Goal: Task Accomplishment & Management: Use online tool/utility

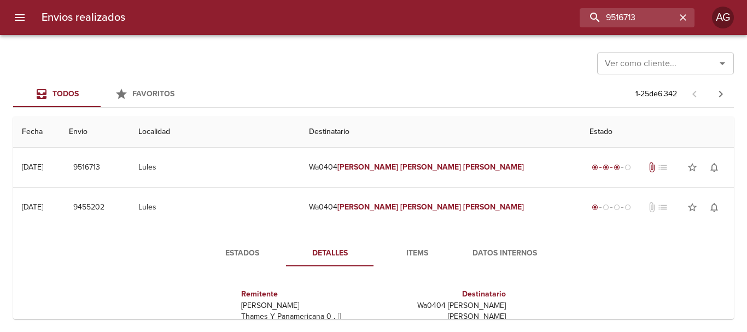
click at [28, 14] on button "menu" at bounding box center [20, 17] width 26 height 26
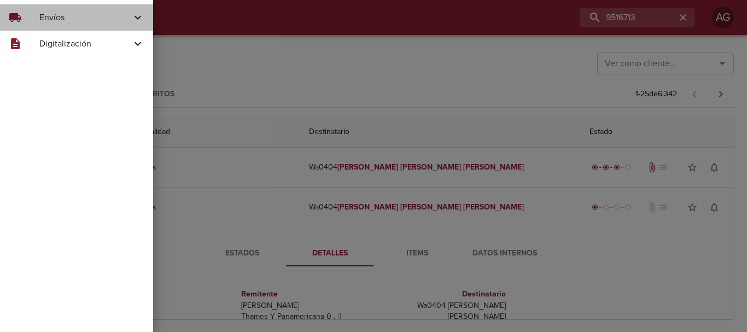
click at [40, 18] on span "Envíos" at bounding box center [85, 17] width 92 height 13
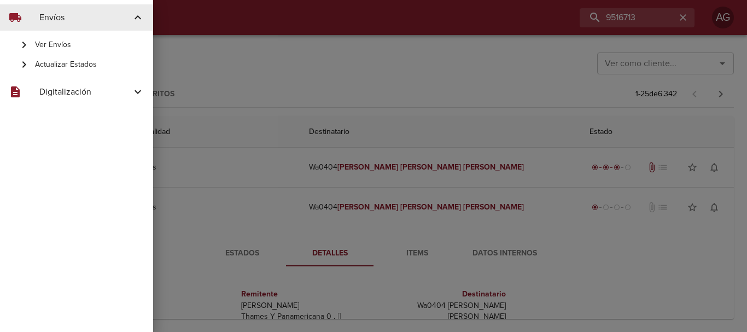
click at [72, 66] on span "Actualizar Estados" at bounding box center [89, 64] width 109 height 11
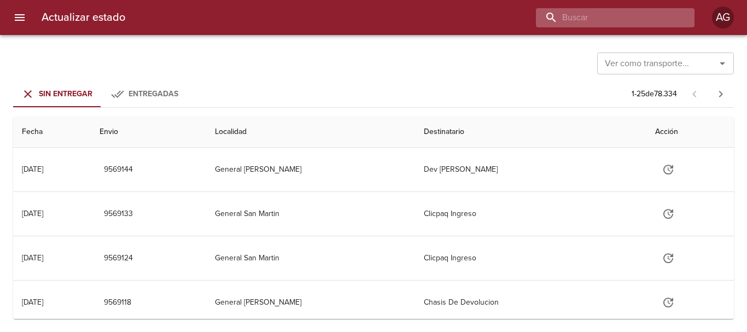
click at [611, 24] on input "buscar" at bounding box center [606, 17] width 140 height 19
type input "9523512"
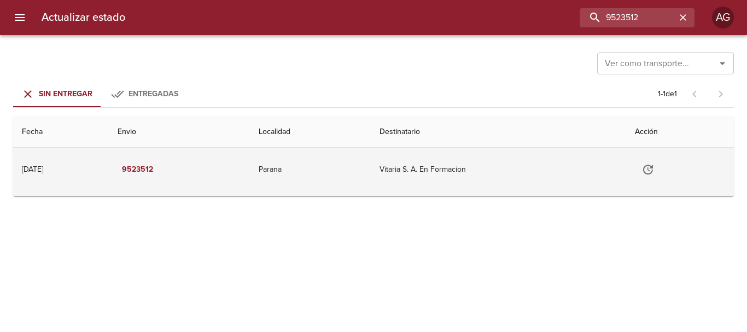
click at [633, 178] on td "Tabla de envíos del cliente" at bounding box center [680, 170] width 108 height 44
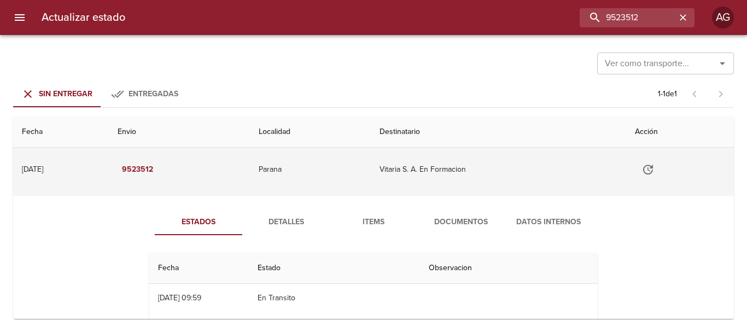
click at [612, 184] on td "Vitaria S. A. En Formacion" at bounding box center [498, 170] width 255 height 44
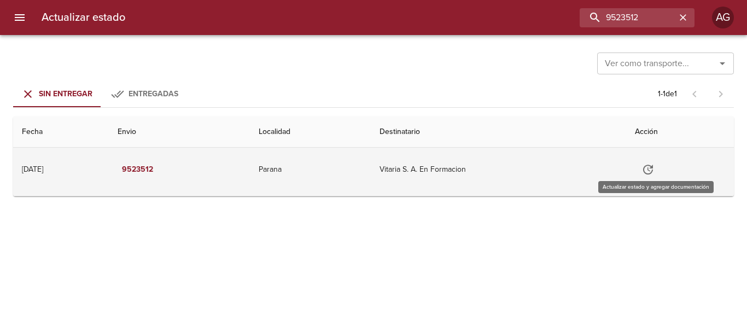
click at [649, 171] on icon "Tabla de envíos del cliente" at bounding box center [648, 169] width 13 height 13
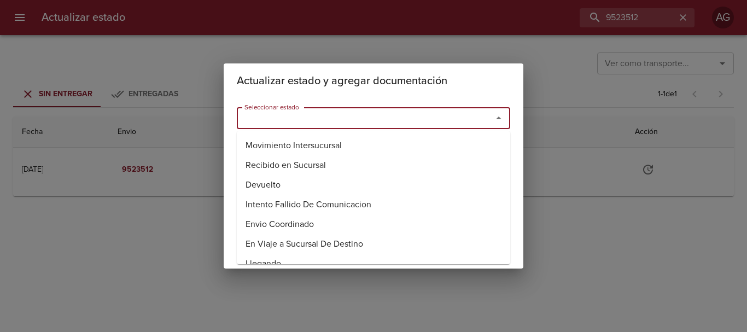
click at [380, 122] on input "Seleccionar estado" at bounding box center [357, 117] width 235 height 15
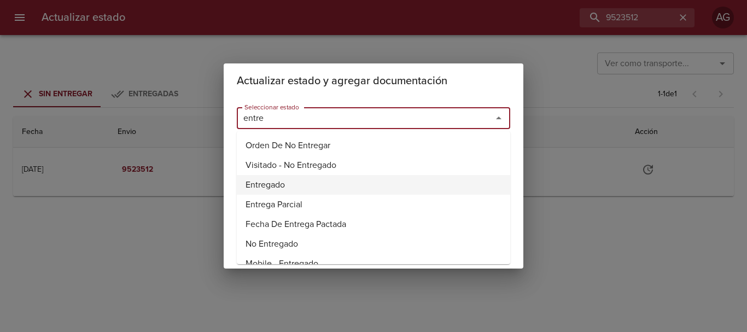
click at [271, 182] on li "Entregado" at bounding box center [373, 185] width 273 height 20
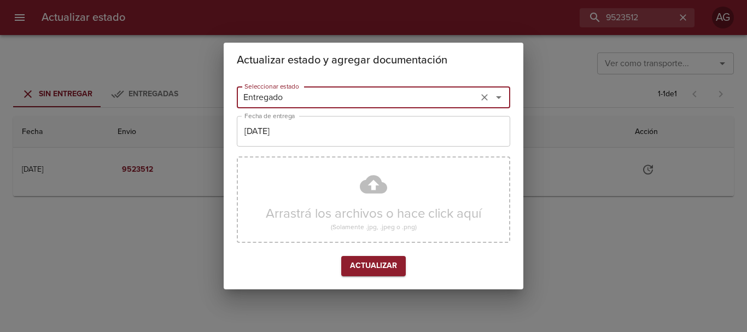
type input "Entregado"
click at [277, 132] on input "[DATE]" at bounding box center [373, 131] width 273 height 31
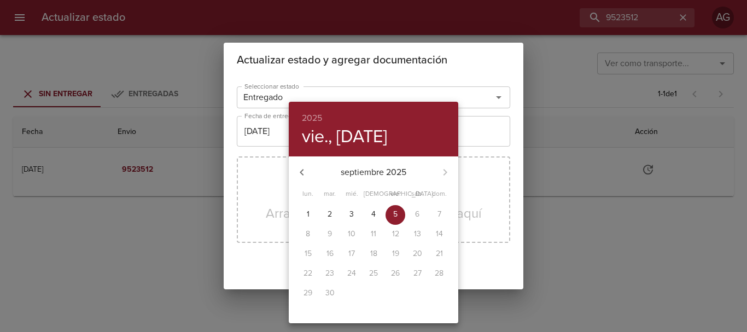
click at [300, 173] on icon "button" at bounding box center [301, 172] width 13 height 13
click at [444, 166] on icon "button" at bounding box center [445, 172] width 13 height 13
click at [329, 214] on p "2" at bounding box center [330, 214] width 4 height 11
type input "[DATE]"
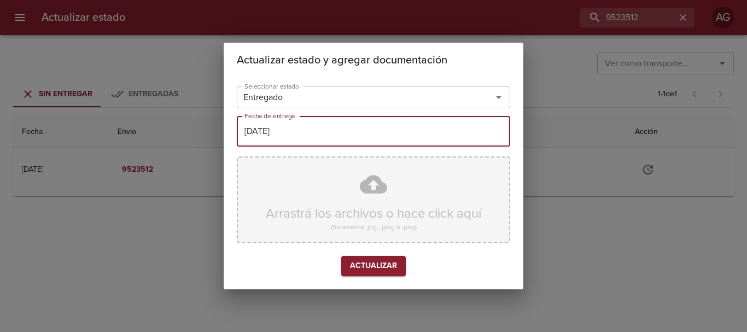
click at [358, 193] on div "Arrastrá los archivos o hace click aquí (Solamente .jpg, .jpeg o .png)" at bounding box center [373, 199] width 273 height 86
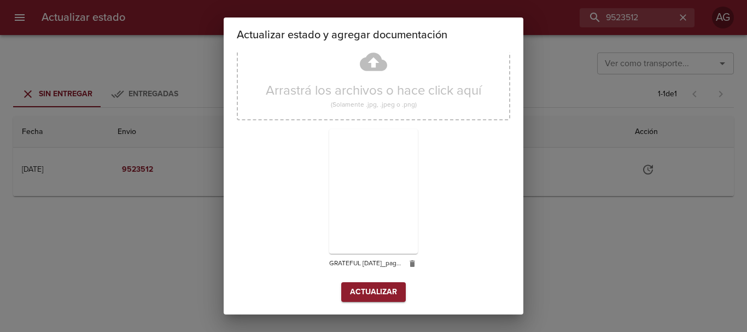
scroll to position [98, 0]
click at [390, 288] on span "Actualizar" at bounding box center [373, 292] width 47 height 14
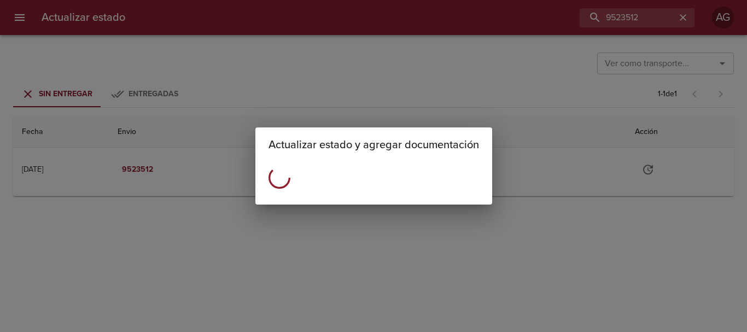
scroll to position [0, 0]
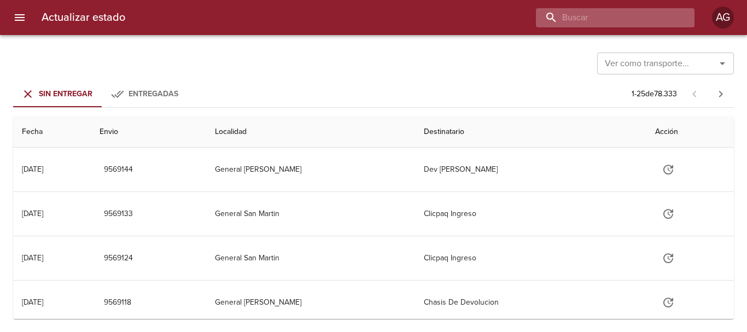
click at [643, 24] on input "buscar" at bounding box center [606, 17] width 140 height 19
type input "9526310"
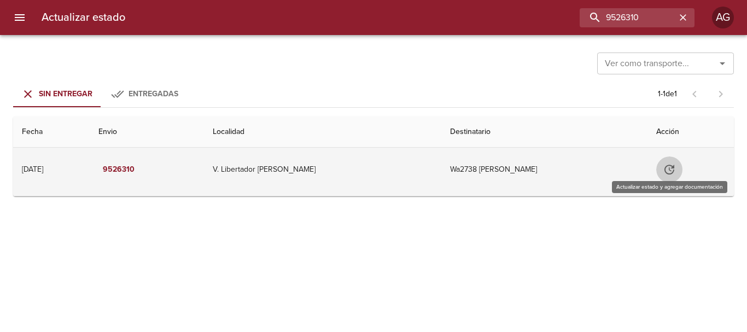
click at [680, 172] on button "Tabla de envíos del cliente" at bounding box center [669, 169] width 26 height 26
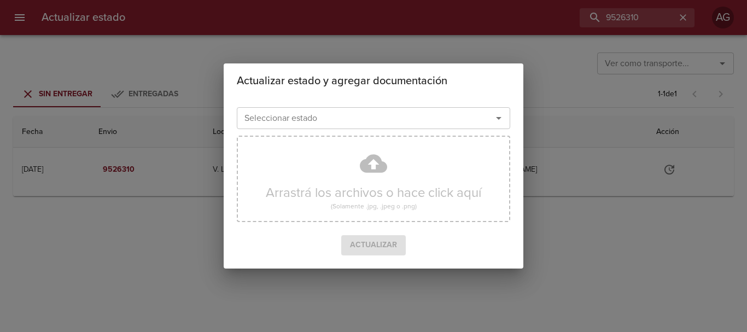
click at [363, 123] on input "Seleccionar estado" at bounding box center [357, 117] width 235 height 15
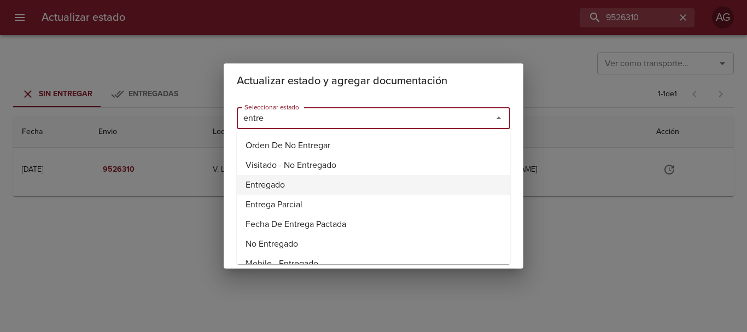
click at [276, 184] on li "Entregado" at bounding box center [373, 185] width 273 height 20
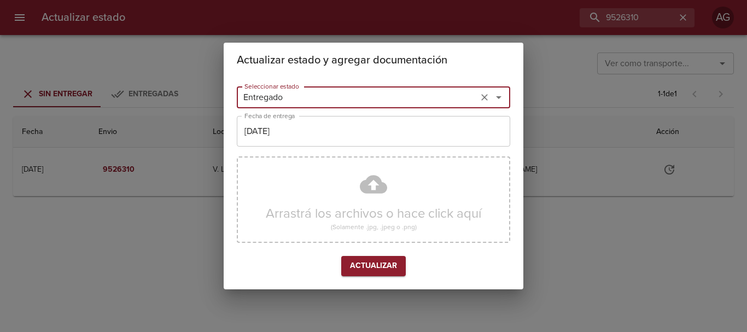
type input "Entregado"
click at [347, 135] on input "[DATE]" at bounding box center [373, 131] width 273 height 31
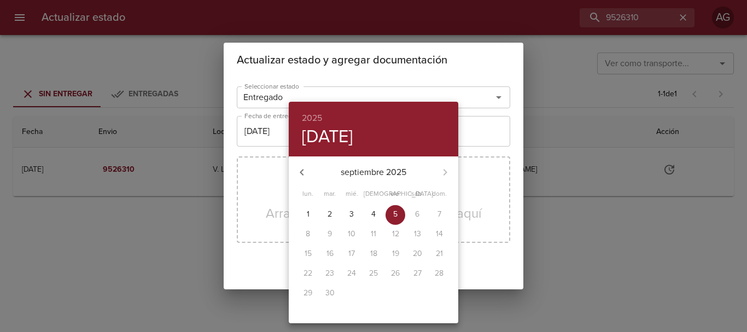
click at [328, 208] on button "2" at bounding box center [330, 215] width 20 height 20
type input "[DATE]"
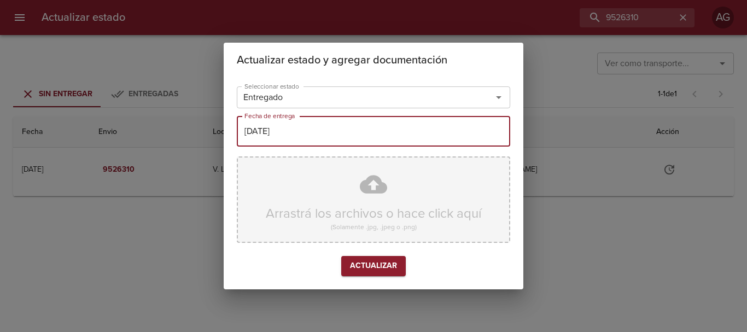
click at [325, 189] on div "Arrastrá los archivos o hace click aquí (Solamente .jpg, .jpeg o .png)" at bounding box center [373, 199] width 273 height 86
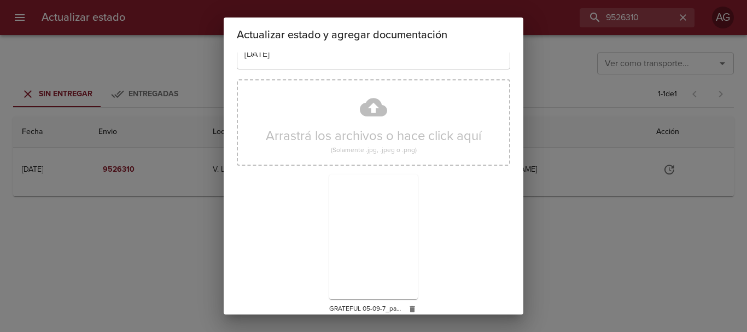
scroll to position [98, 0]
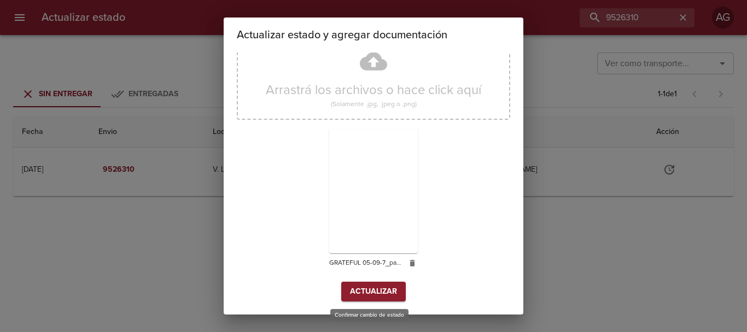
click at [380, 293] on span "Actualizar" at bounding box center [373, 292] width 47 height 14
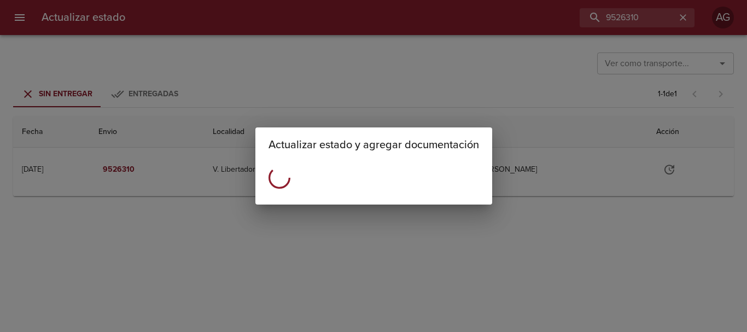
scroll to position [0, 0]
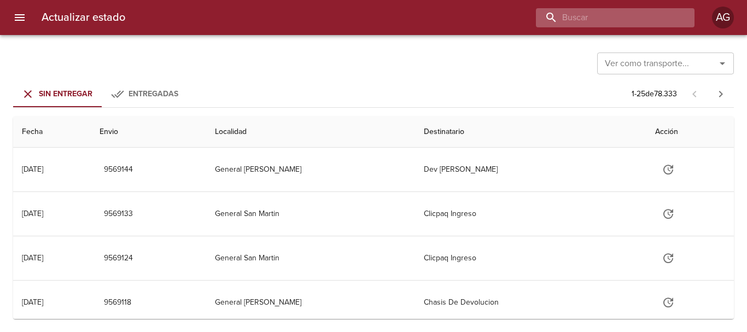
click at [627, 15] on input "buscar" at bounding box center [606, 17] width 140 height 19
type input "9513617"
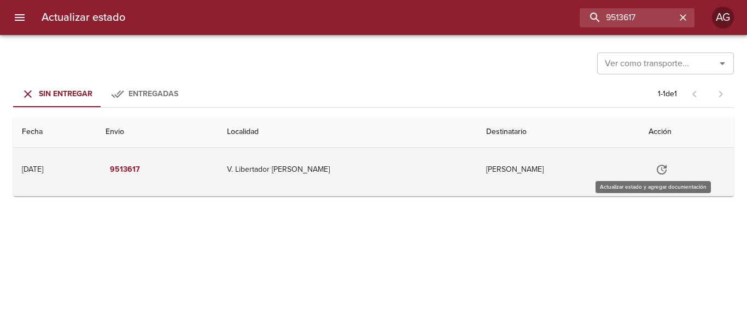
click at [659, 172] on icon "Tabla de envíos del cliente" at bounding box center [661, 169] width 13 height 13
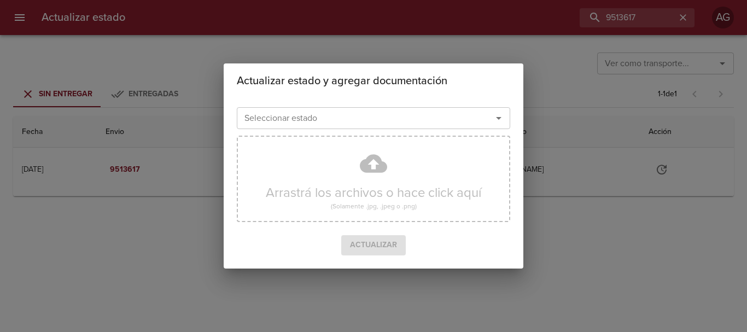
click at [407, 113] on input "Seleccionar estado" at bounding box center [357, 117] width 235 height 15
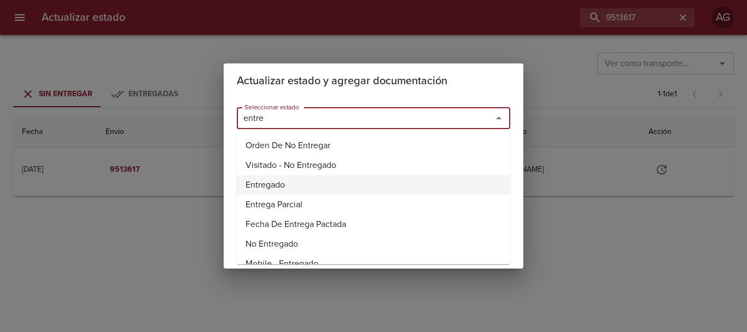
click at [279, 188] on li "Entregado" at bounding box center [373, 185] width 273 height 20
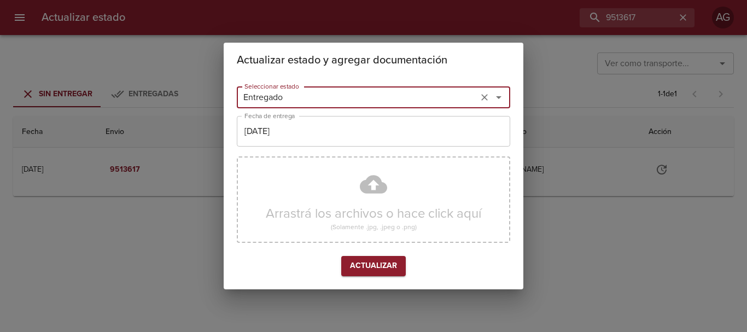
type input "Entregado"
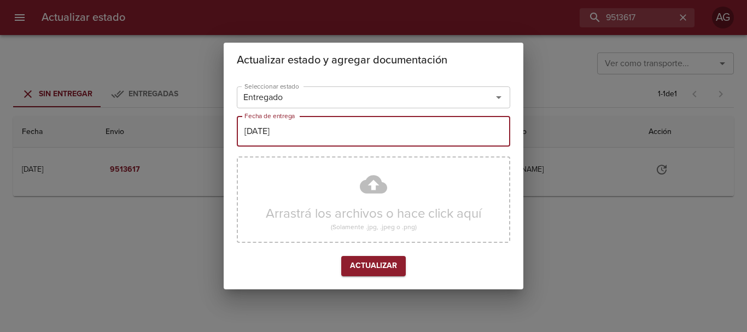
click at [312, 124] on input "[DATE]" at bounding box center [373, 131] width 273 height 31
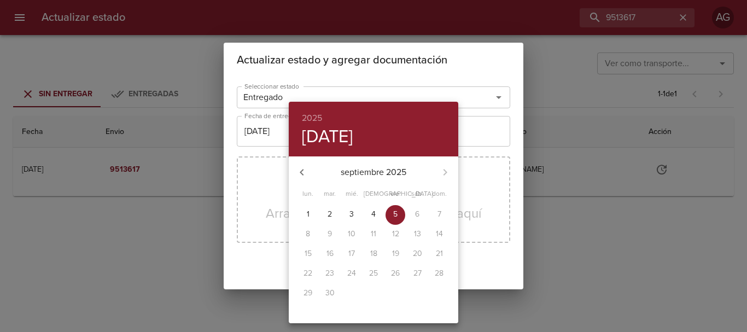
click at [330, 212] on p "2" at bounding box center [330, 214] width 4 height 11
type input "[DATE]"
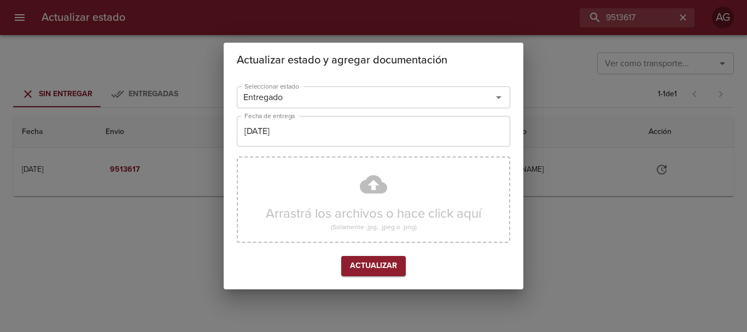
click at [314, 202] on div "Arrastrá los archivos o hace click aquí (Solamente .jpg, .jpeg o .png)" at bounding box center [373, 199] width 273 height 86
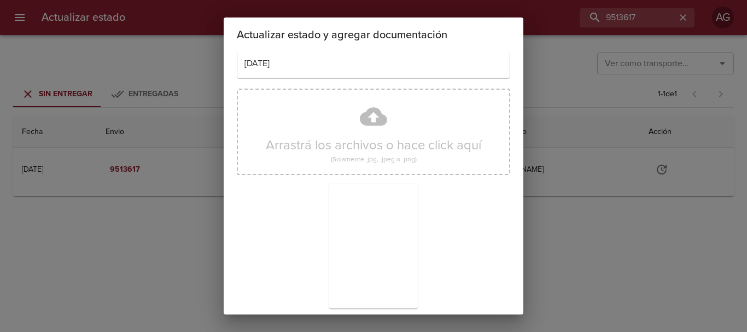
scroll to position [98, 0]
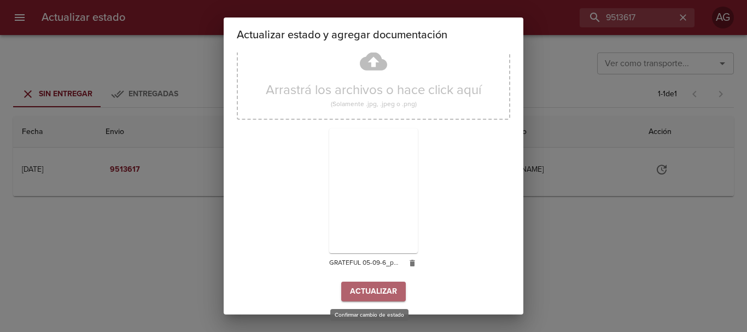
click at [379, 287] on span "Actualizar" at bounding box center [373, 292] width 47 height 14
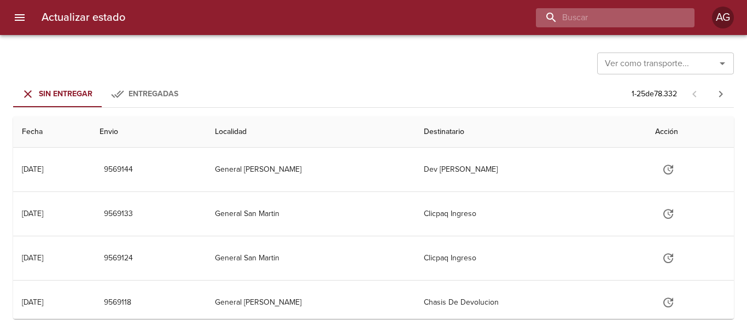
click at [617, 22] on input "buscar" at bounding box center [606, 17] width 140 height 19
type input "9517913"
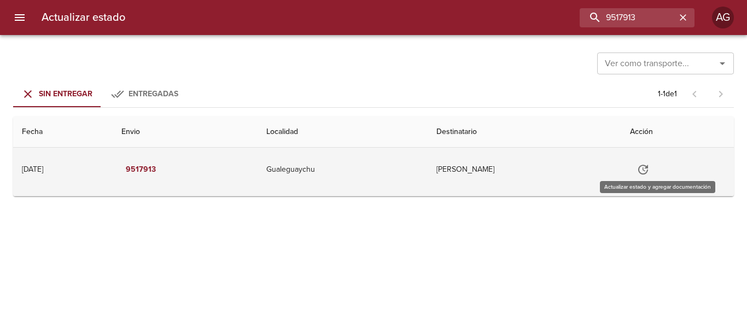
click at [650, 173] on icon "Tabla de envíos del cliente" at bounding box center [643, 169] width 13 height 13
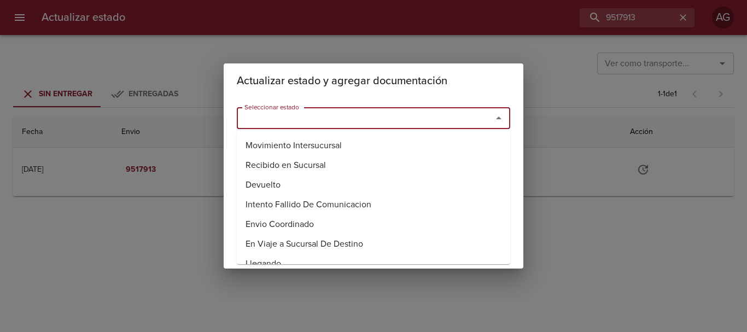
click at [427, 116] on input "Seleccionar estado" at bounding box center [357, 117] width 235 height 15
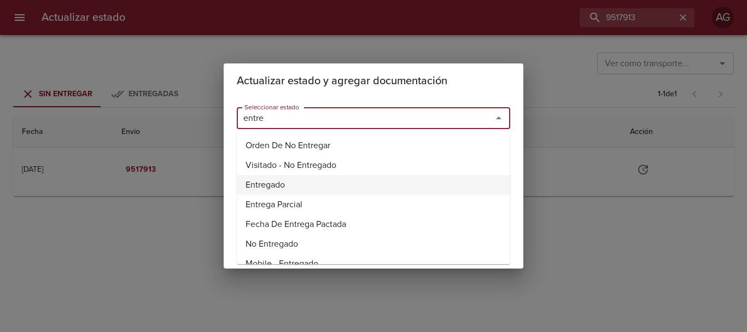
click at [280, 184] on li "Entregado" at bounding box center [373, 185] width 273 height 20
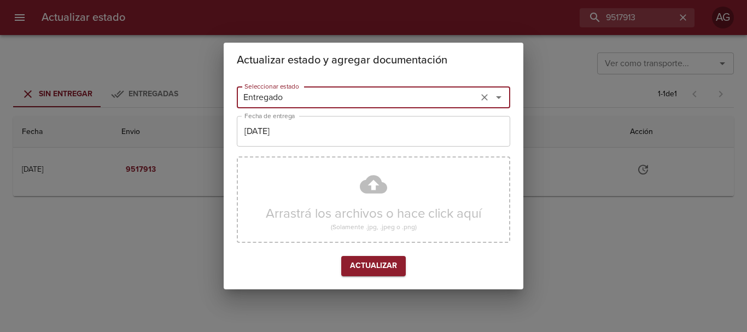
type input "Entregado"
click at [308, 133] on input "[DATE]" at bounding box center [373, 131] width 273 height 31
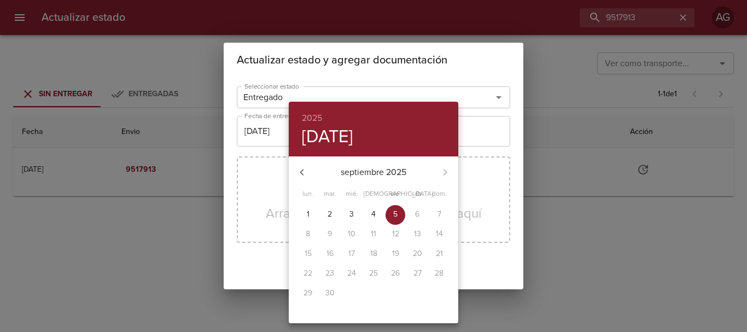
click at [333, 212] on span "2" at bounding box center [330, 214] width 20 height 11
type input "[DATE]"
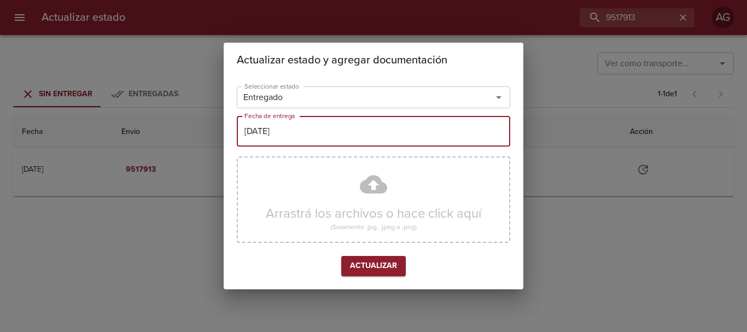
click at [336, 187] on div "Arrastrá los archivos o hace click aquí (Solamente .jpg, .jpeg o .png)" at bounding box center [373, 199] width 273 height 86
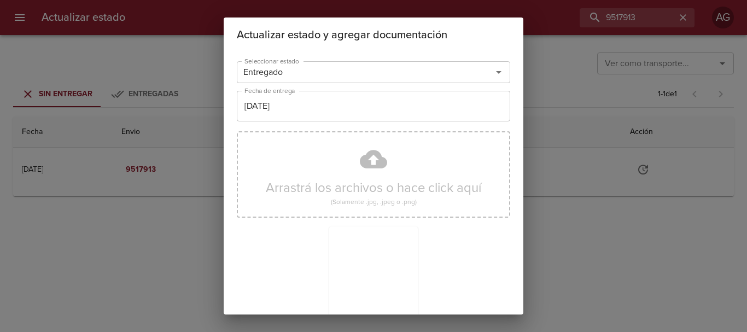
scroll to position [98, 0]
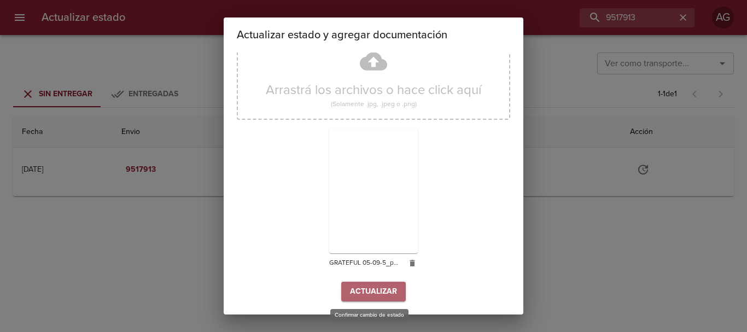
click at [387, 294] on span "Actualizar" at bounding box center [373, 292] width 47 height 14
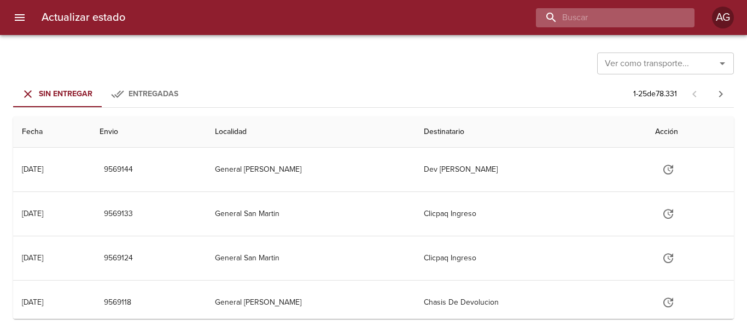
click at [621, 25] on input "buscar" at bounding box center [606, 17] width 140 height 19
type input "f"
type input "9319419"
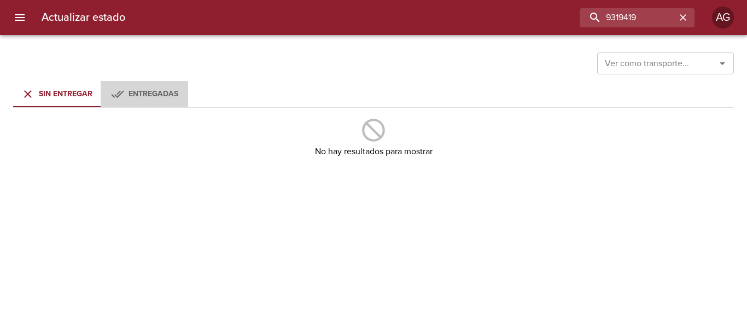
click at [148, 102] on button "Entregadas" at bounding box center [145, 94] width 88 height 26
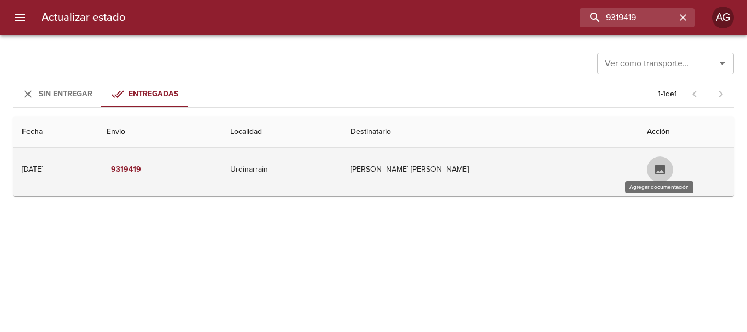
click at [665, 172] on icon "Tabla de envíos del cliente" at bounding box center [660, 169] width 13 height 13
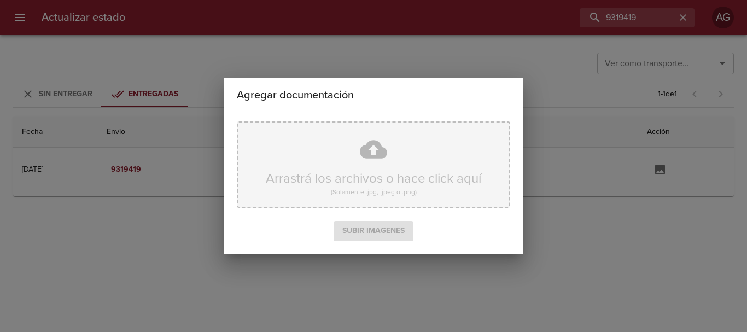
click at [374, 180] on div "Arrastrá los archivos o hace click aquí (Solamente .jpg, .jpeg o .png)" at bounding box center [373, 164] width 273 height 86
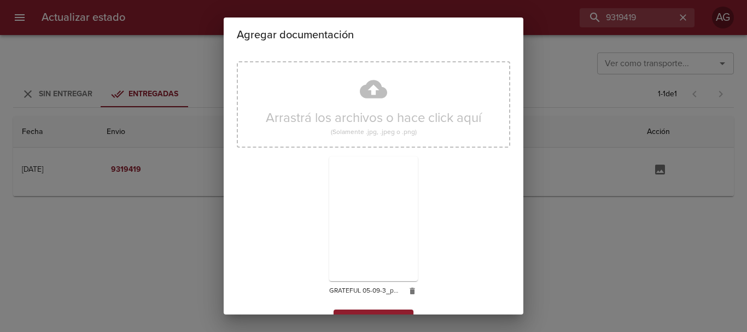
scroll to position [28, 0]
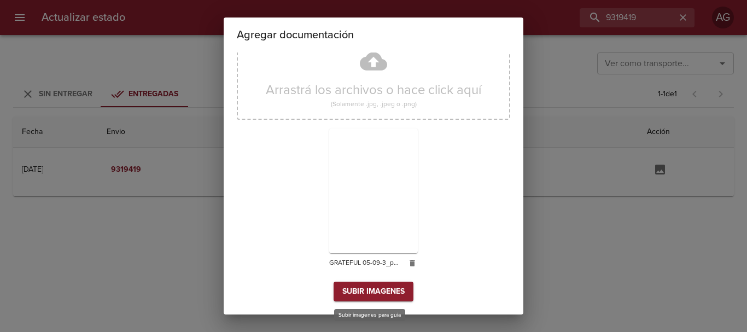
click at [400, 291] on span "Subir imagenes" at bounding box center [373, 292] width 62 height 14
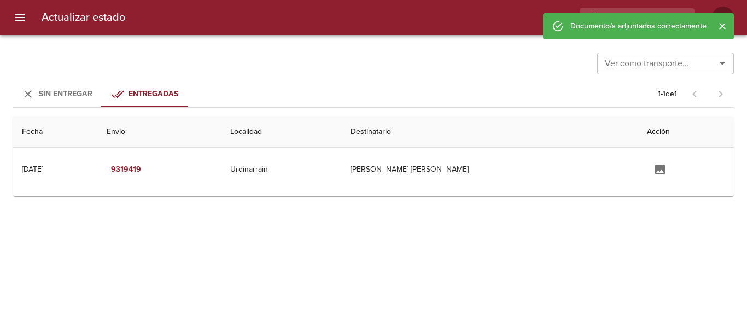
click at [59, 100] on div "Sin Entregar" at bounding box center [66, 95] width 54 height 14
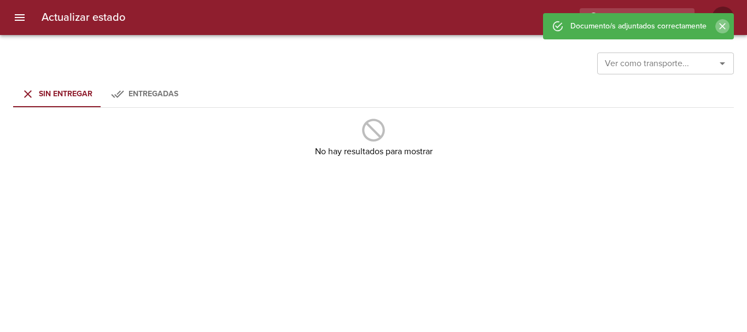
click at [723, 31] on icon "Cerrar" at bounding box center [722, 26] width 11 height 11
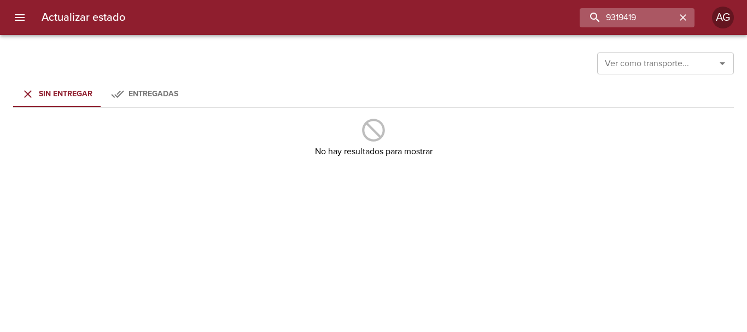
click at [682, 18] on icon "button" at bounding box center [683, 17] width 7 height 7
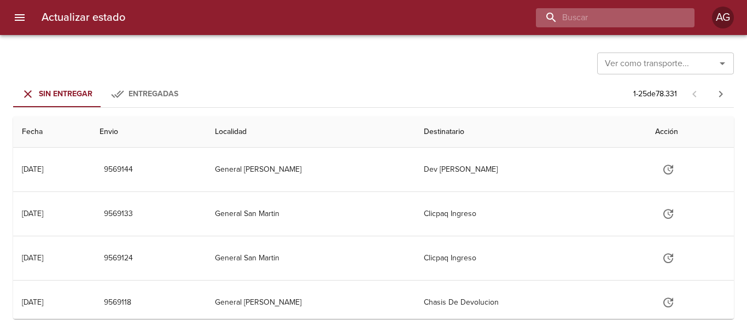
click at [643, 22] on input "buscar" at bounding box center [606, 17] width 140 height 19
type input "9526185"
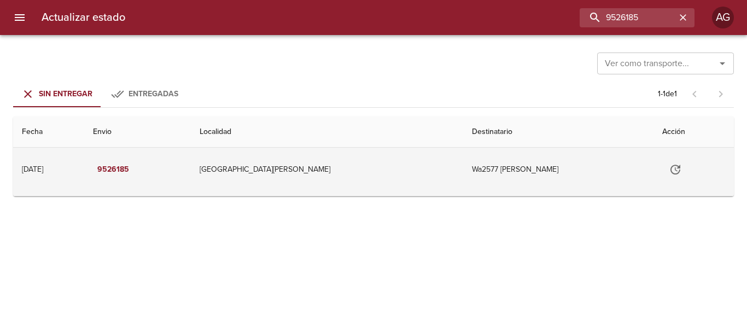
click at [671, 171] on icon "Tabla de envíos del cliente" at bounding box center [676, 170] width 10 height 10
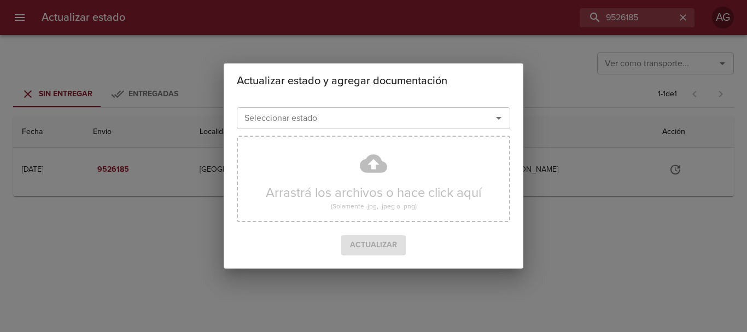
click at [386, 127] on div "Seleccionar estado" at bounding box center [373, 118] width 273 height 22
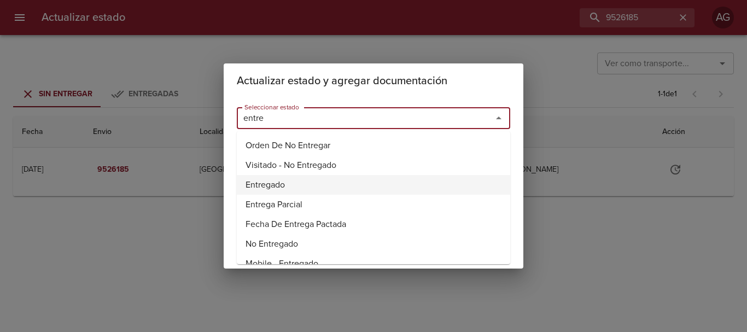
click at [285, 185] on li "Entregado" at bounding box center [373, 185] width 273 height 20
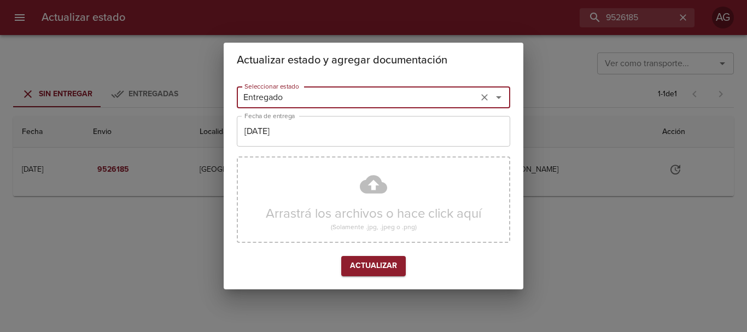
type input "Entregado"
click at [301, 131] on input "[DATE]" at bounding box center [373, 131] width 273 height 31
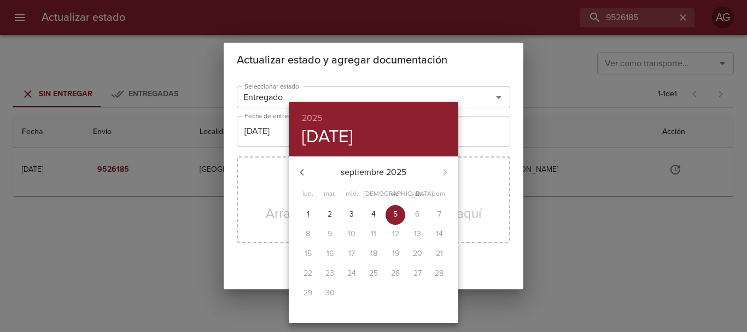
click at [328, 214] on p "2" at bounding box center [330, 214] width 4 height 11
type input "02/09/2025"
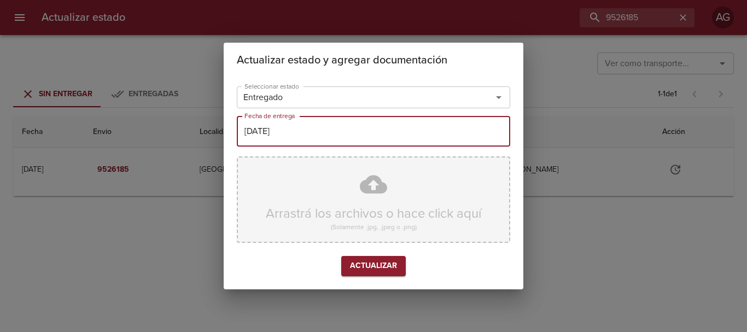
click at [348, 191] on div "Arrastrá los archivos o hace click aquí (Solamente .jpg, .jpeg o .png)" at bounding box center [373, 199] width 273 height 86
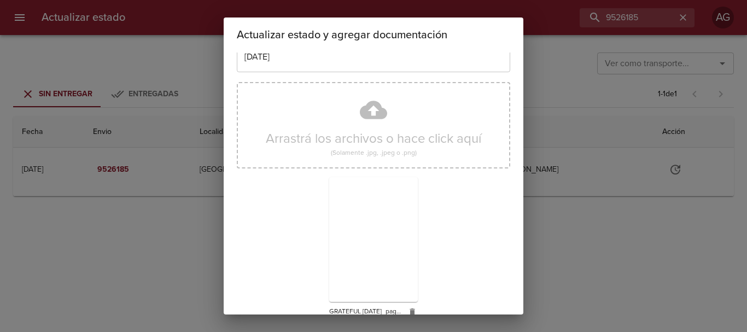
scroll to position [98, 0]
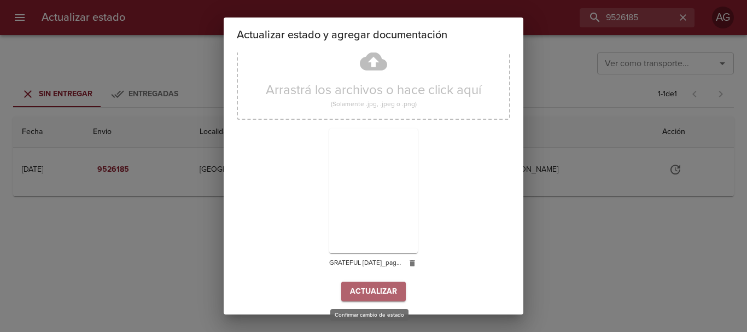
click at [369, 295] on span "Actualizar" at bounding box center [373, 292] width 47 height 14
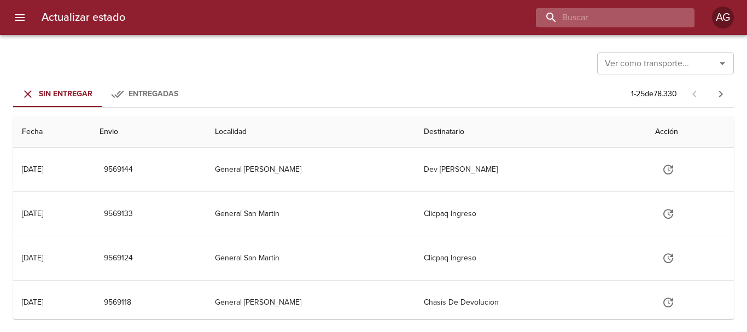
click at [651, 14] on input "buscar" at bounding box center [606, 17] width 140 height 19
type input "9523465"
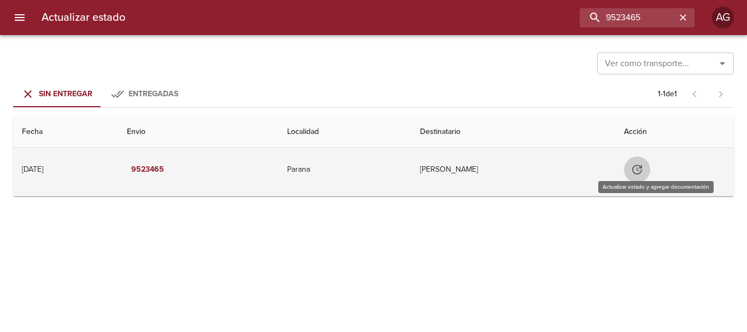
click at [642, 172] on icon "Tabla de envíos del cliente" at bounding box center [637, 170] width 10 height 10
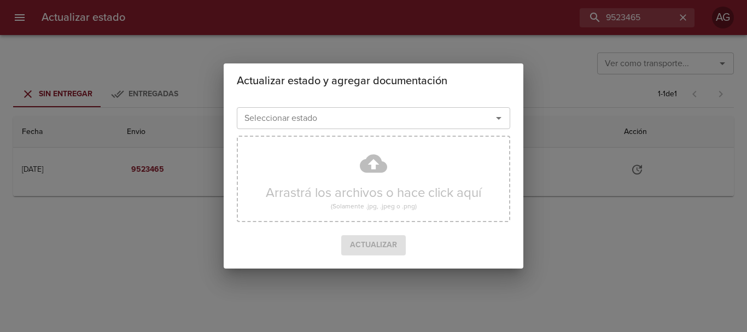
click at [438, 123] on input "Seleccionar estado" at bounding box center [357, 117] width 235 height 15
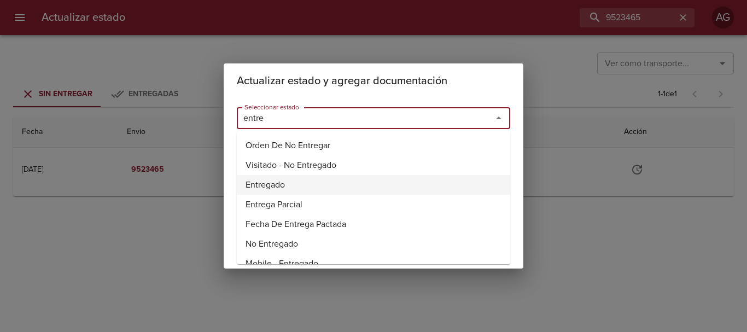
click at [282, 181] on li "Entregado" at bounding box center [373, 185] width 273 height 20
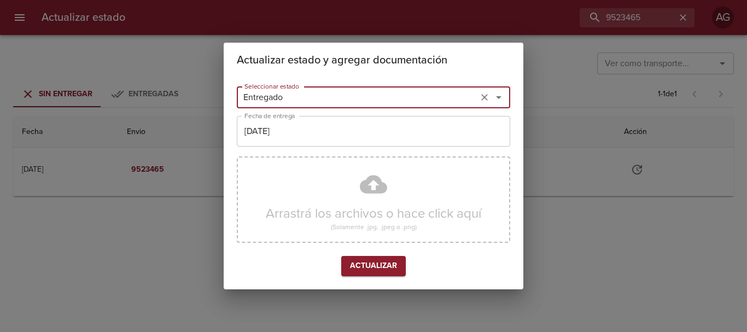
type input "Entregado"
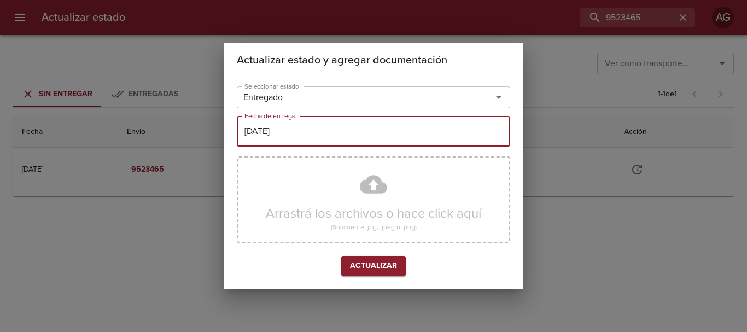
click at [304, 128] on input "[DATE]" at bounding box center [373, 131] width 273 height 31
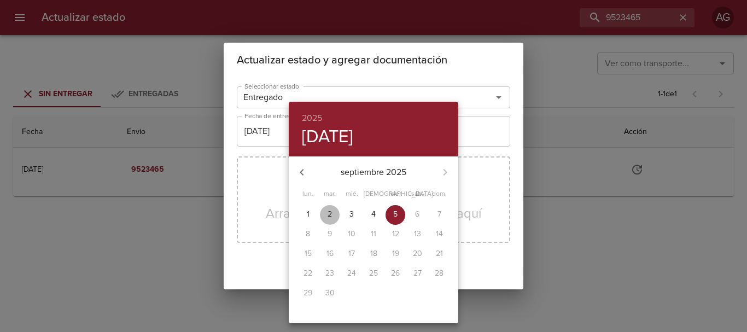
click at [326, 212] on span "2" at bounding box center [330, 214] width 20 height 11
type input "02/09/2025"
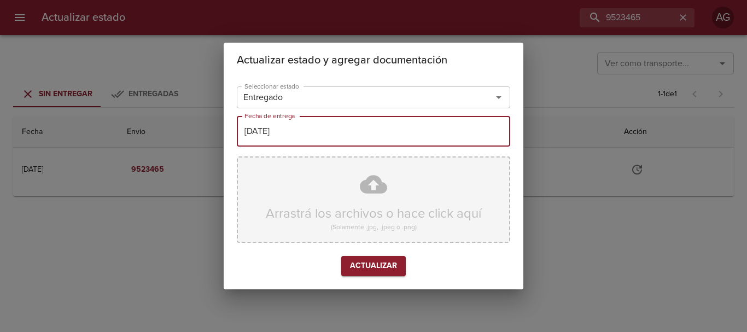
click at [338, 196] on div "Arrastrá los archivos o hace click aquí (Solamente .jpg, .jpeg o .png)" at bounding box center [373, 199] width 273 height 86
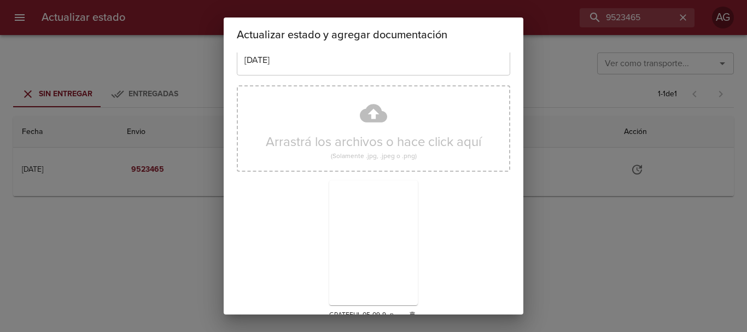
scroll to position [98, 0]
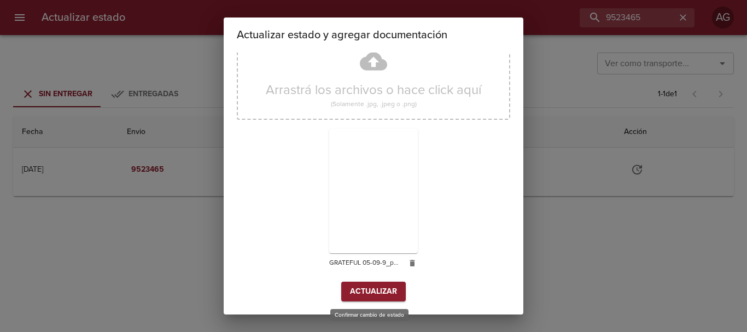
click at [388, 295] on span "Actualizar" at bounding box center [373, 292] width 47 height 14
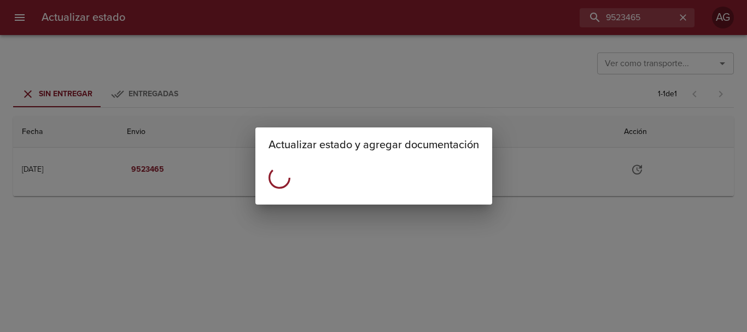
scroll to position [0, 0]
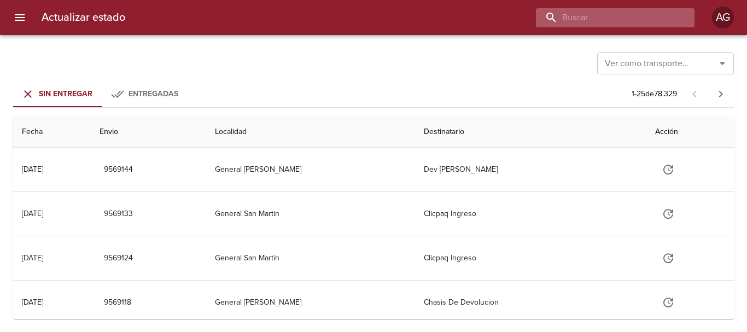
click at [593, 15] on input "buscar" at bounding box center [606, 17] width 140 height 19
type input "9517654"
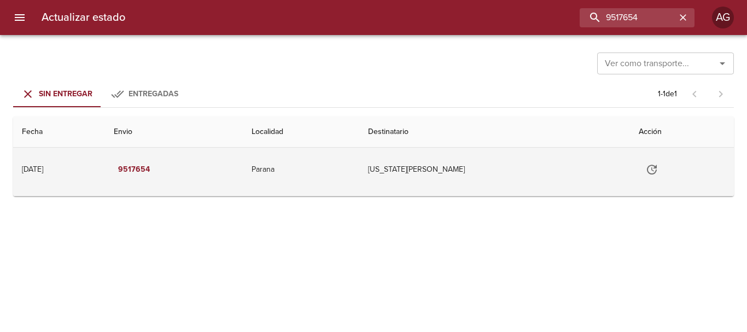
click at [645, 171] on icon "Tabla de envíos del cliente" at bounding box center [651, 169] width 13 height 13
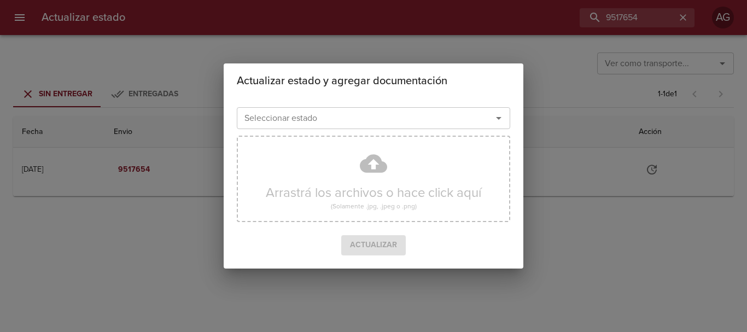
click at [381, 126] on div "Seleccionar estado" at bounding box center [373, 118] width 273 height 22
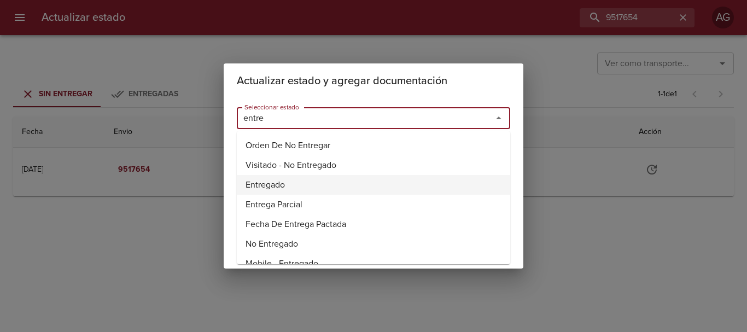
click at [276, 186] on li "Entregado" at bounding box center [373, 185] width 273 height 20
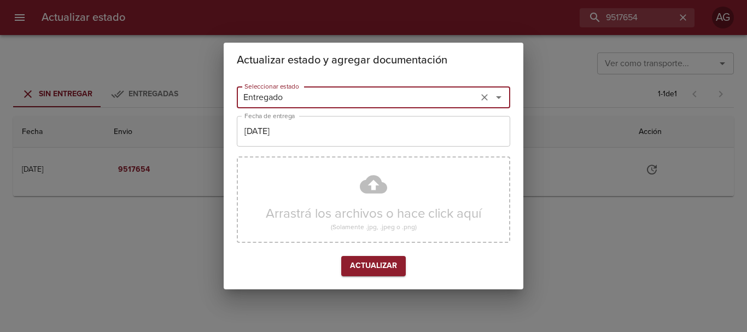
type input "Entregado"
click at [272, 134] on input "[DATE]" at bounding box center [373, 131] width 273 height 31
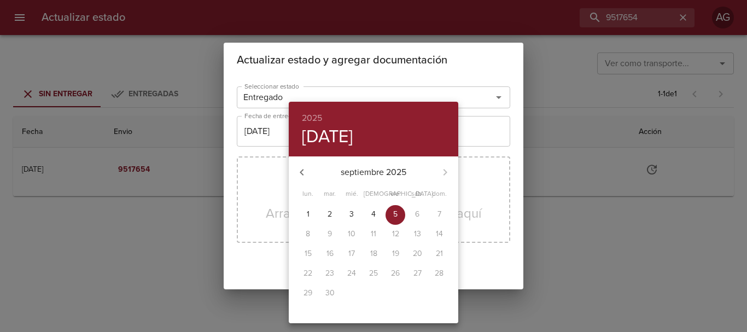
click at [329, 213] on p "2" at bounding box center [330, 214] width 4 height 11
type input "02/09/2025"
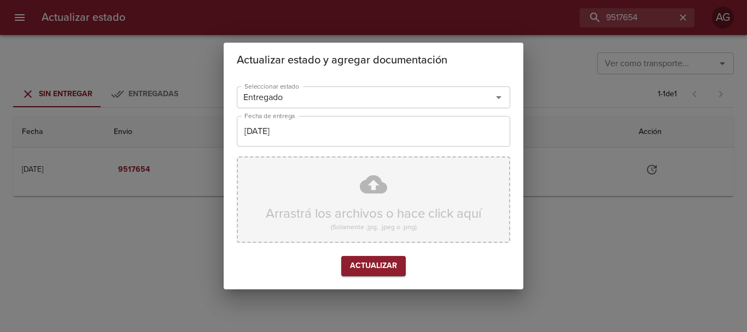
click at [338, 208] on div "Arrastrá los archivos o hace click aquí (Solamente .jpg, .jpeg o .png)" at bounding box center [373, 199] width 273 height 86
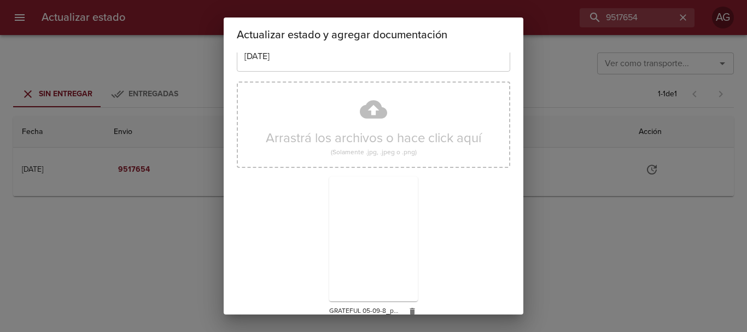
scroll to position [98, 0]
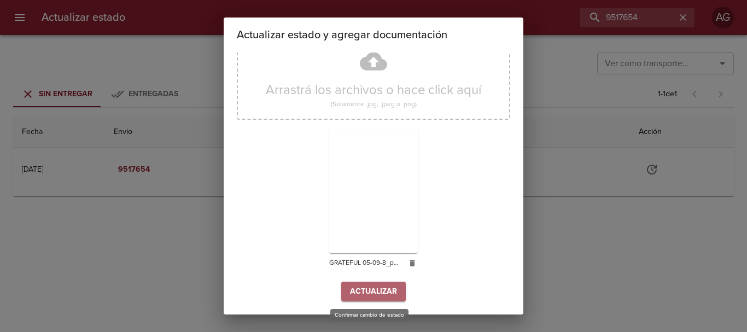
click at [393, 288] on button "Actualizar" at bounding box center [373, 292] width 65 height 20
